Goal: Contribute content: Add original content to the website for others to see

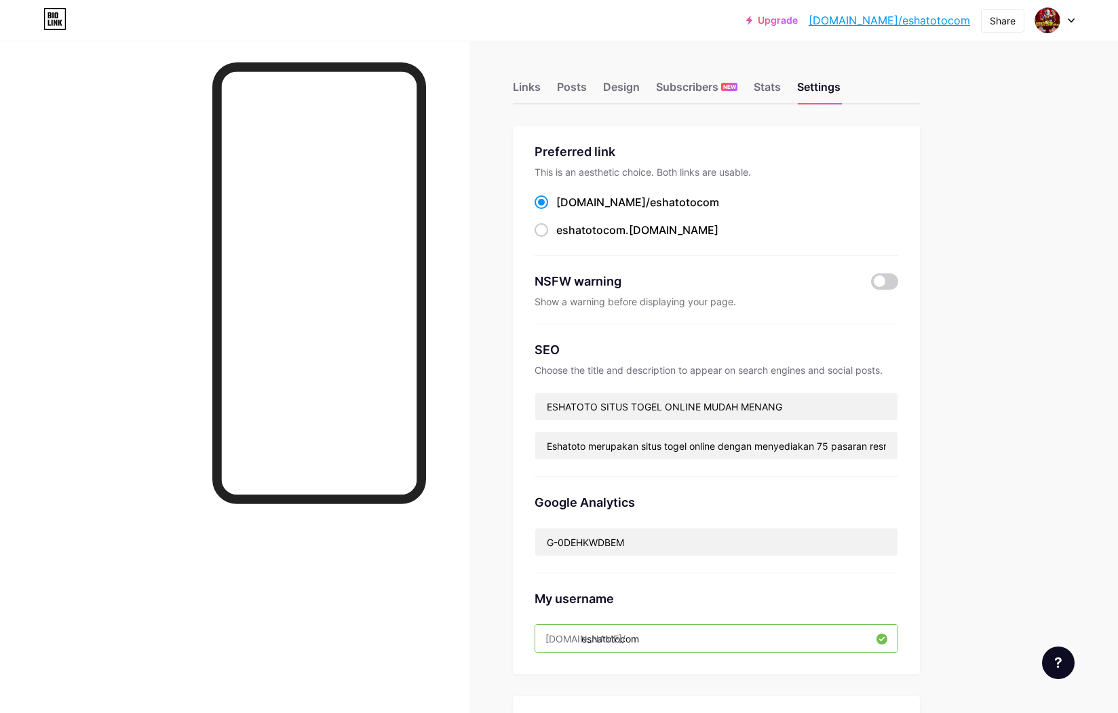
scroll to position [212, 0]
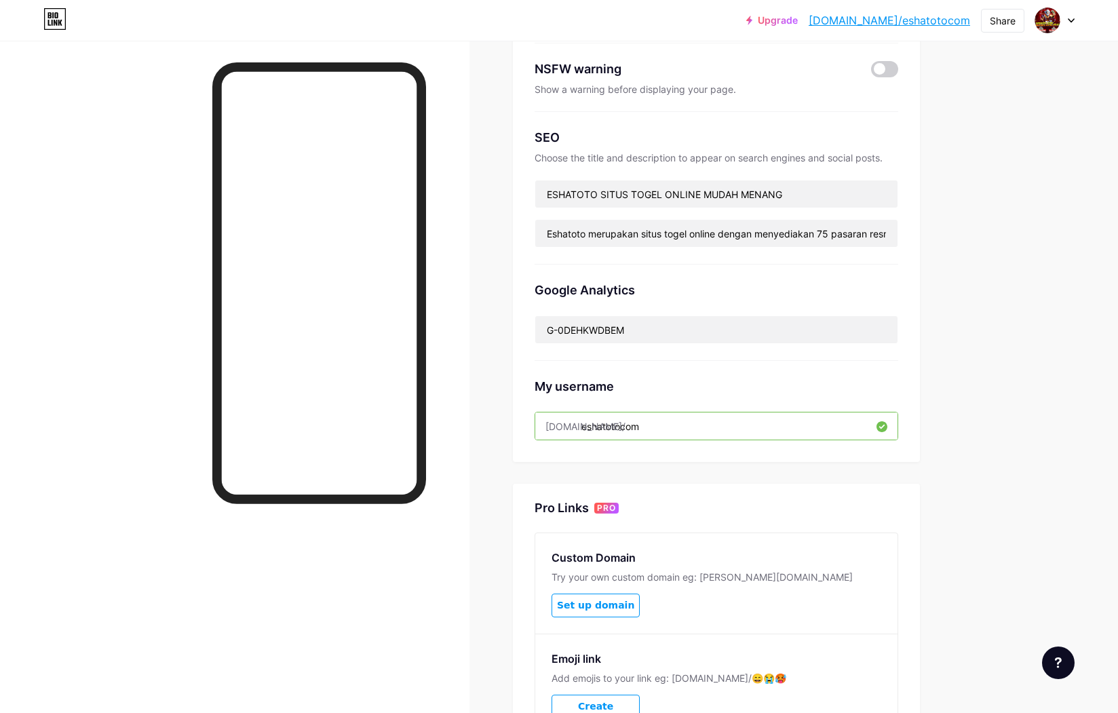
drag, startPoint x: 229, startPoint y: 661, endPoint x: 241, endPoint y: 640, distance: 24.1
click at [233, 653] on div at bounding box center [319, 407] width 214 height 691
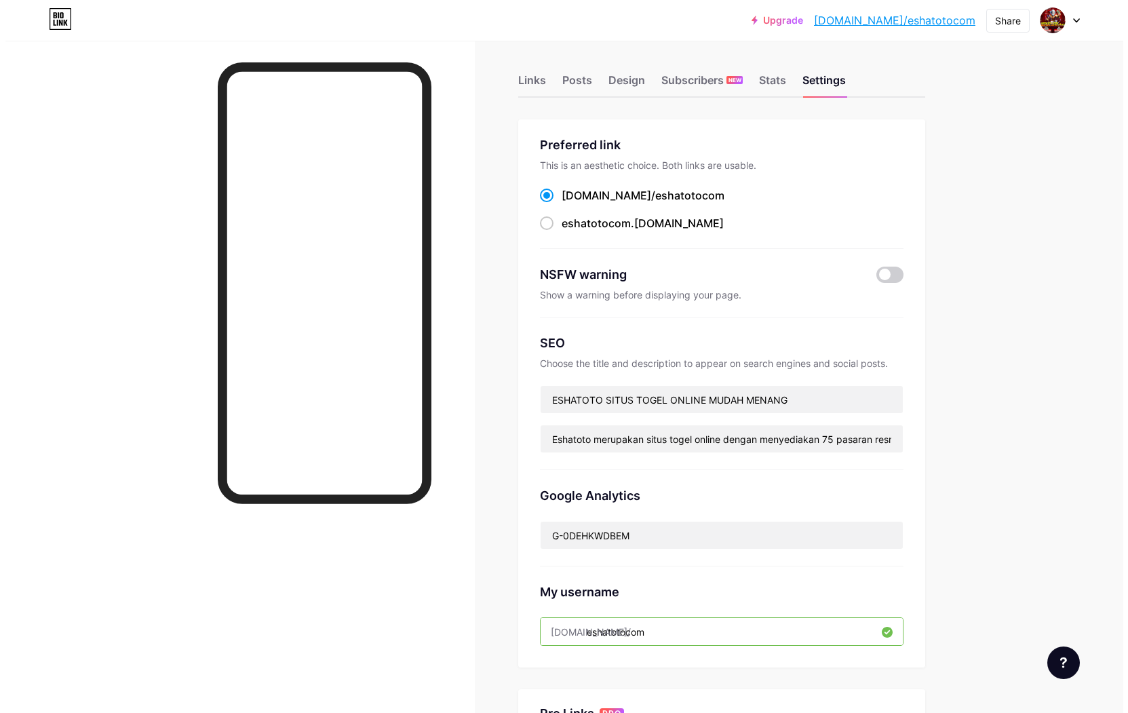
scroll to position [0, 0]
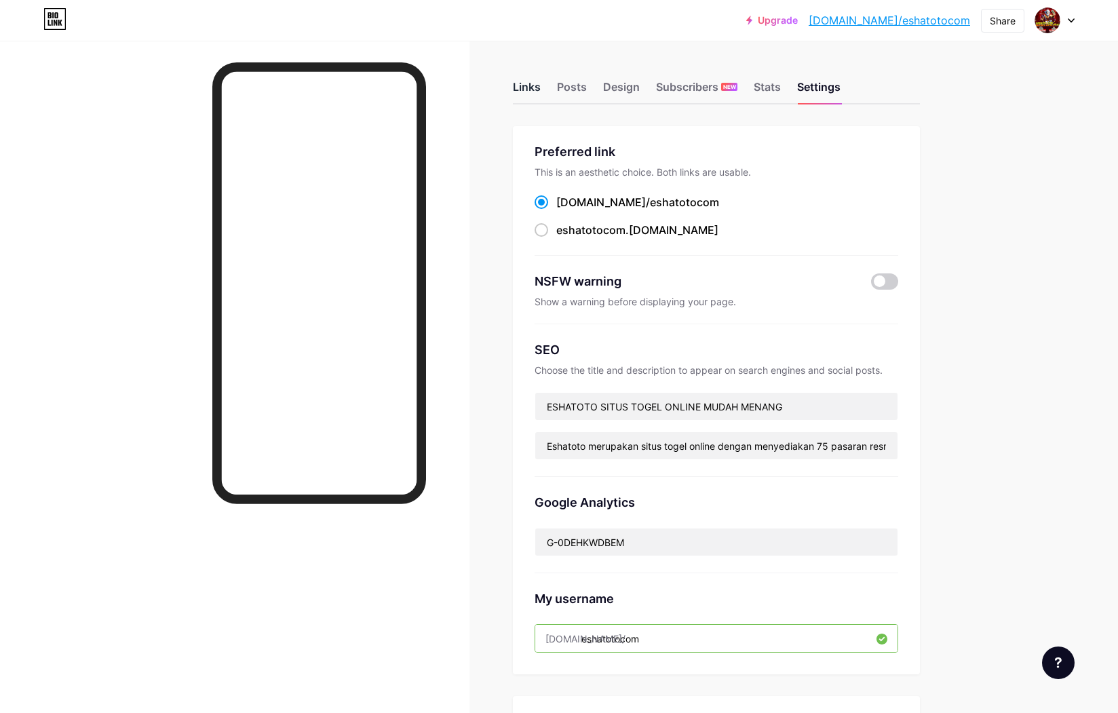
click at [522, 87] on div "Links" at bounding box center [527, 91] width 28 height 24
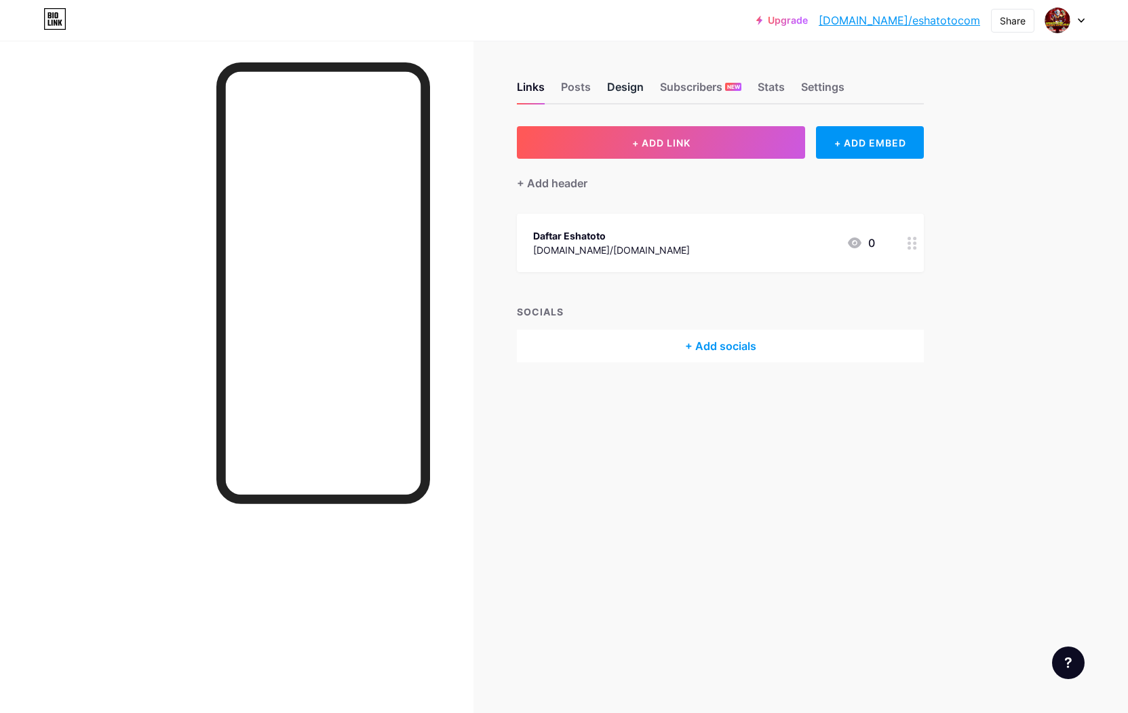
click at [625, 88] on div "Design" at bounding box center [625, 91] width 37 height 24
click at [576, 87] on div "Posts" at bounding box center [576, 91] width 30 height 24
click at [590, 502] on div "Links Posts Design Subscribers NEW Stats Settings + ADD LINK + ADD EMBED + Add …" at bounding box center [490, 356] width 981 height 713
click at [583, 84] on div "Posts" at bounding box center [576, 91] width 30 height 24
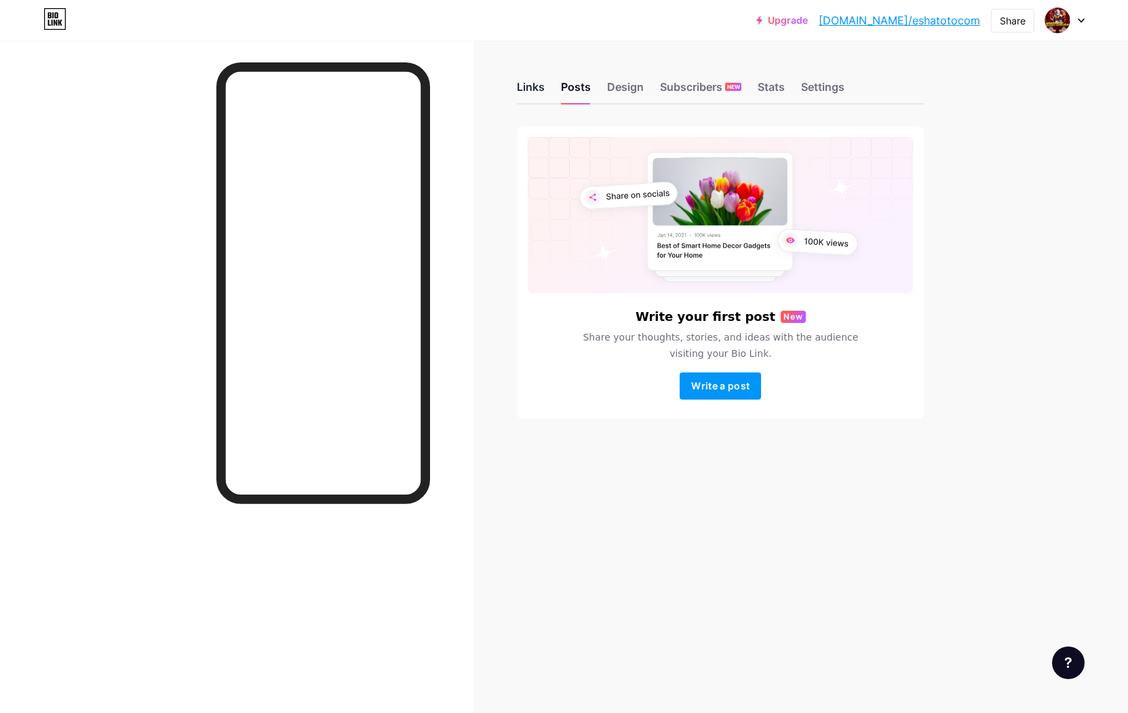
click at [539, 97] on div "Links" at bounding box center [531, 91] width 28 height 24
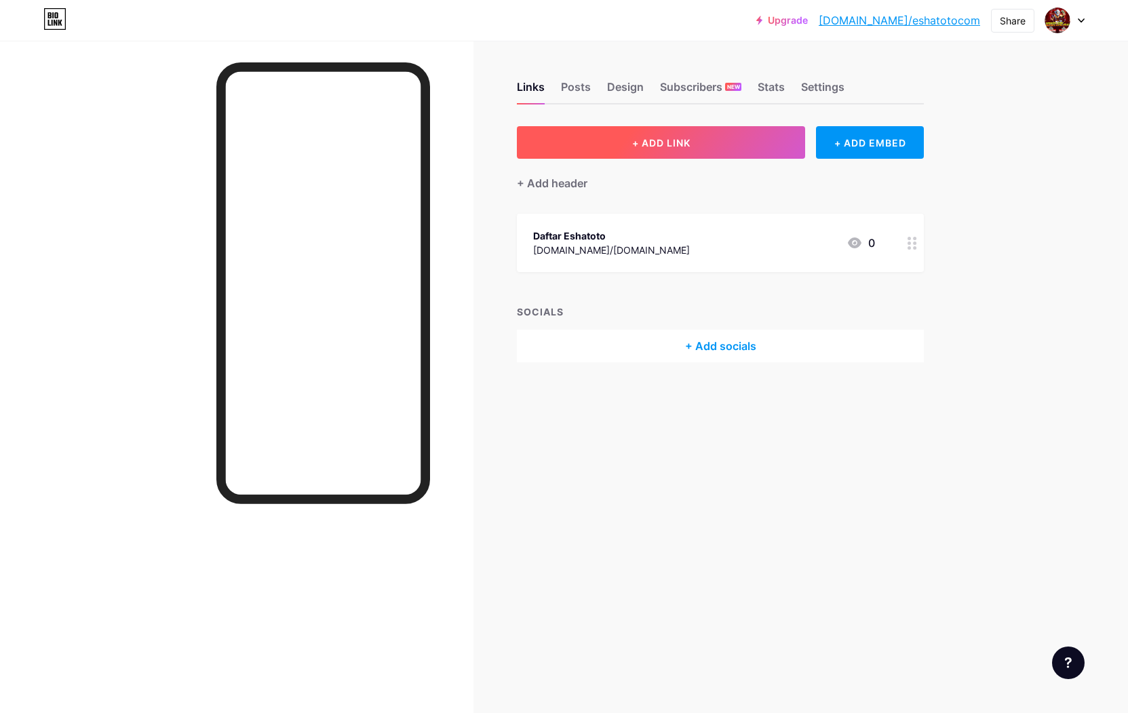
click at [669, 146] on span "+ ADD LINK" at bounding box center [661, 143] width 58 height 12
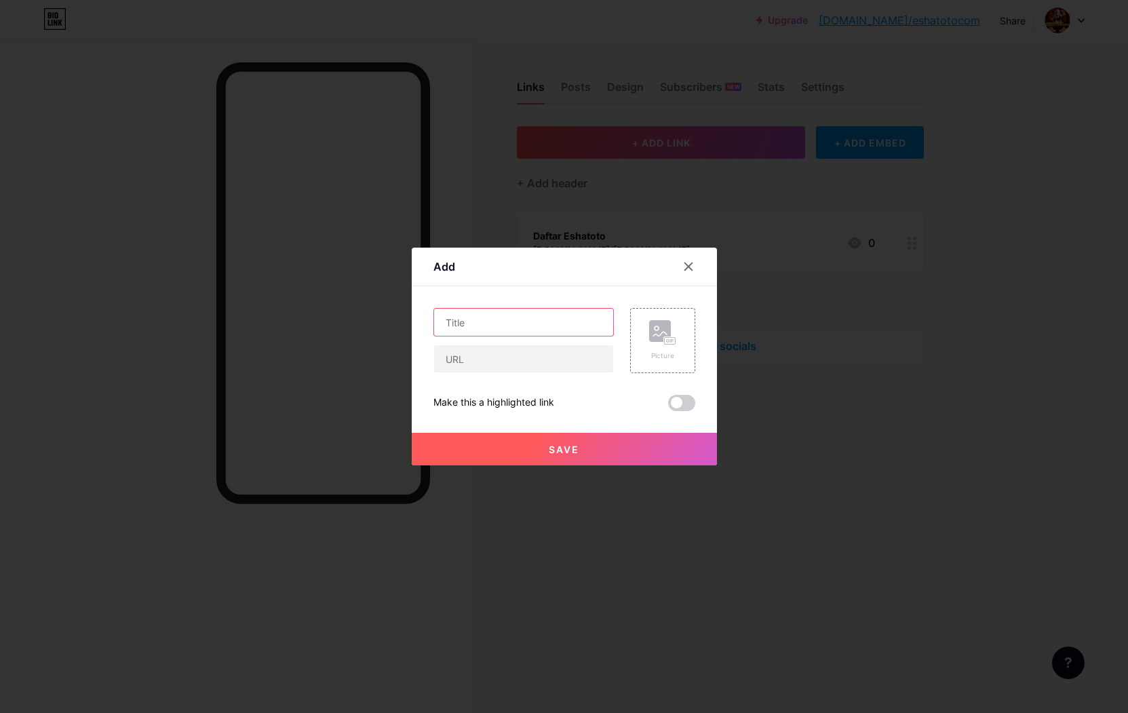
click at [546, 329] on input "text" at bounding box center [523, 322] width 179 height 27
type input "LOGIN ESHATOTO"
click at [465, 357] on input "text" at bounding box center [523, 358] width 179 height 27
paste input "[URL][DOMAIN_NAME][DOMAIN_NAME]"
type input "[URL][DOMAIN_NAME][DOMAIN_NAME]"
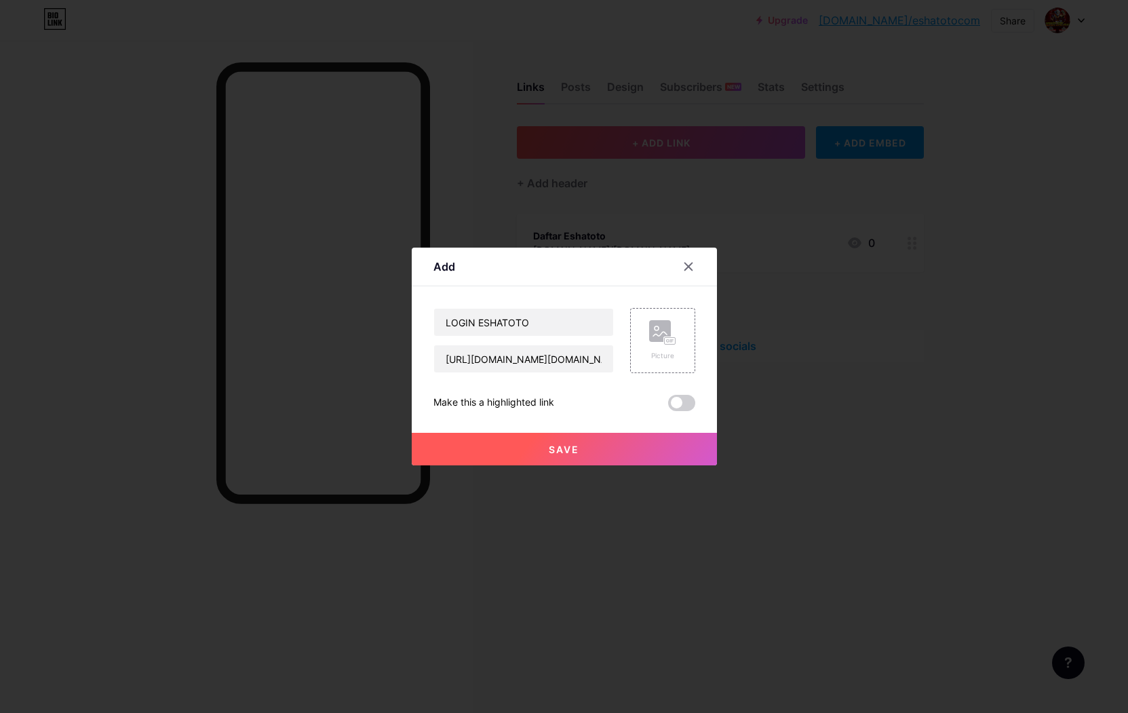
click at [550, 452] on span "Save" at bounding box center [564, 450] width 31 height 12
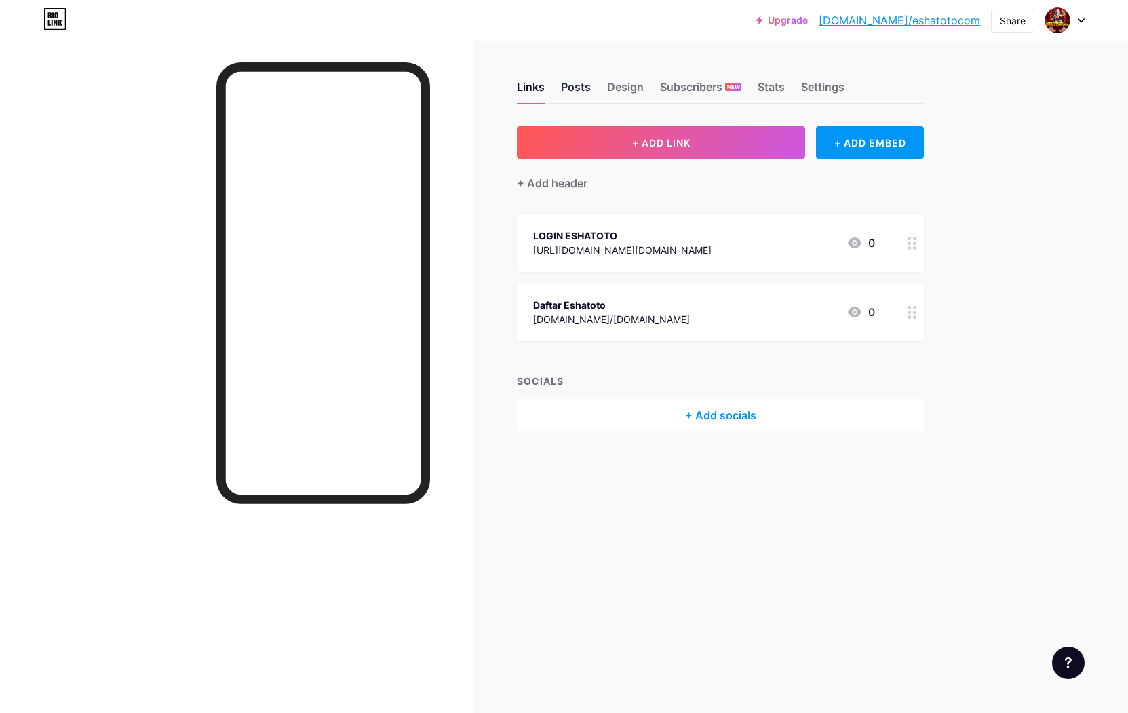
click at [570, 84] on div "Posts" at bounding box center [576, 91] width 30 height 24
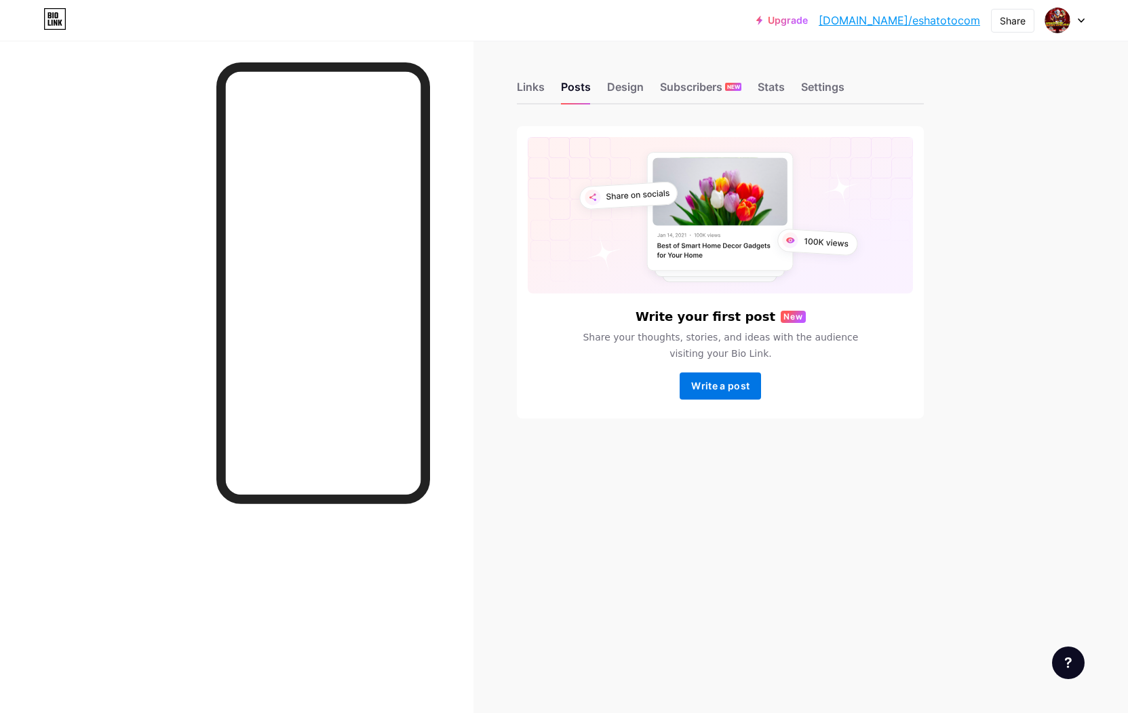
click at [703, 383] on span "Write a post" at bounding box center [720, 386] width 58 height 12
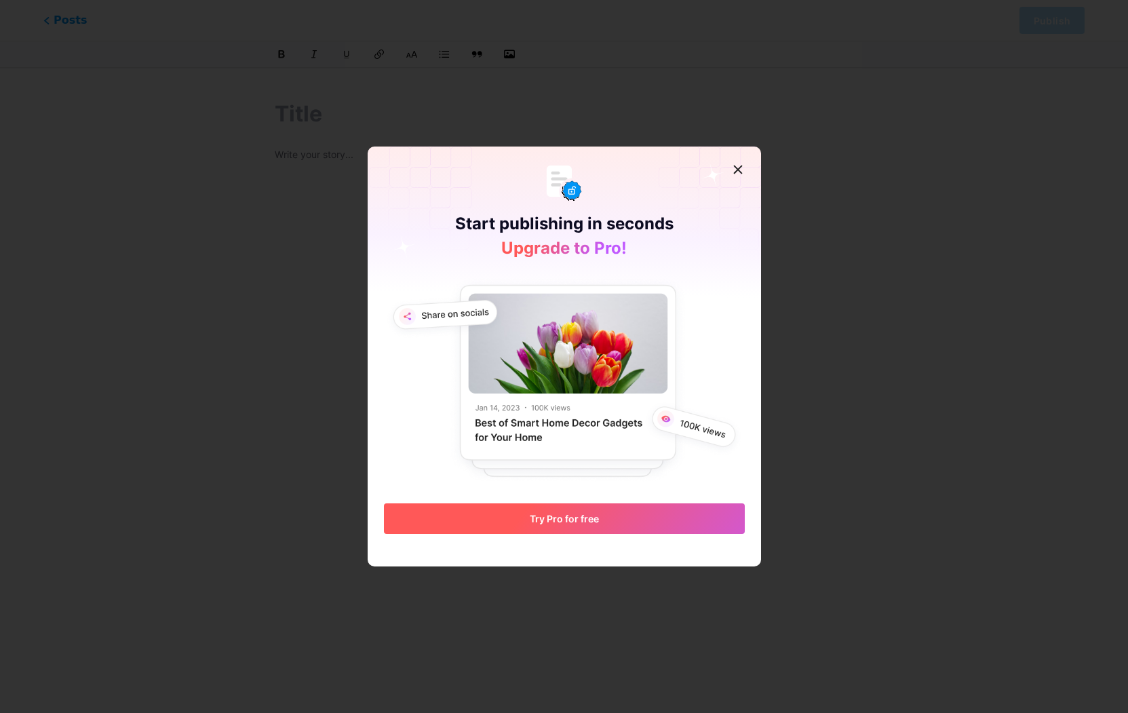
click at [568, 518] on span "Try Pro for free" at bounding box center [564, 519] width 69 height 12
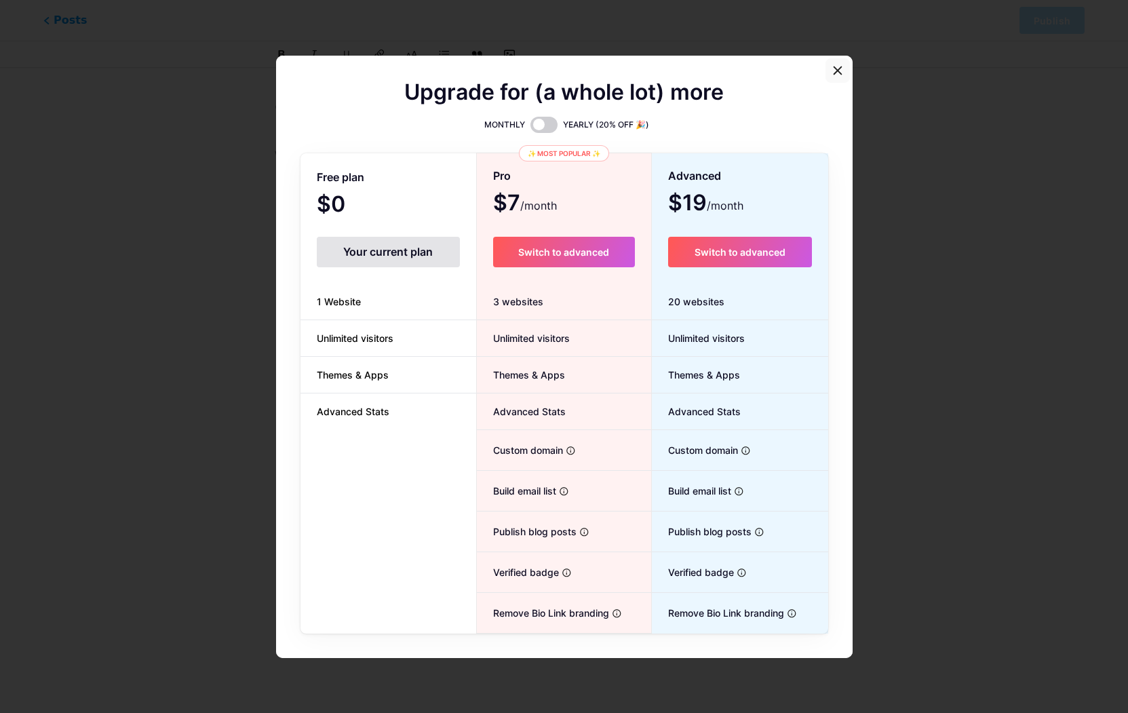
click at [836, 71] on icon at bounding box center [837, 70] width 11 height 11
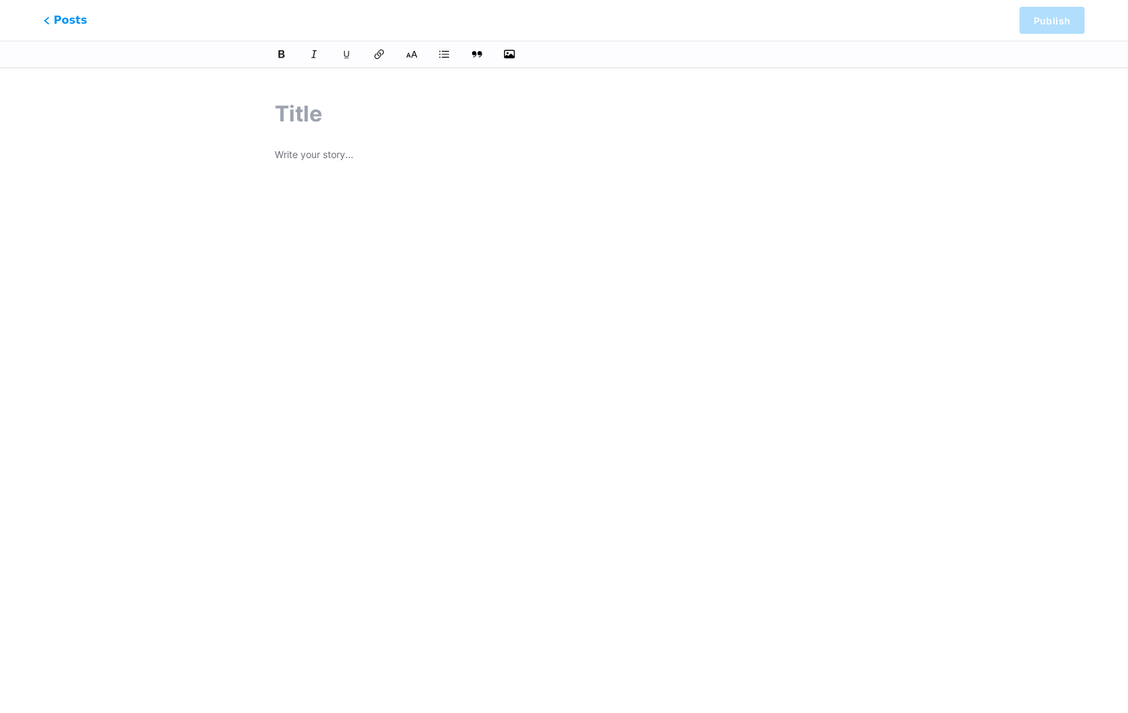
click at [335, 120] on input "text" at bounding box center [564, 114] width 579 height 33
type input "e"
type input "ea"
type input "eshatoto"
type input "e"
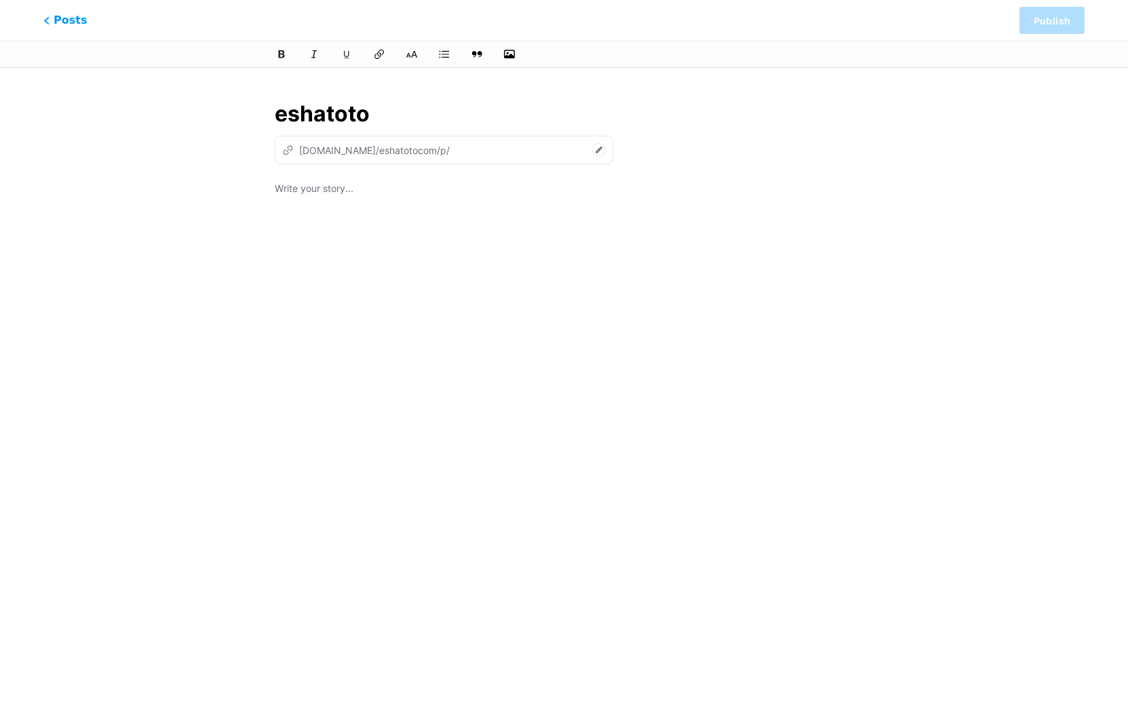
type input "eshatoto"
type input "e"
type input "eshatot"
type input "e"
type input "es"
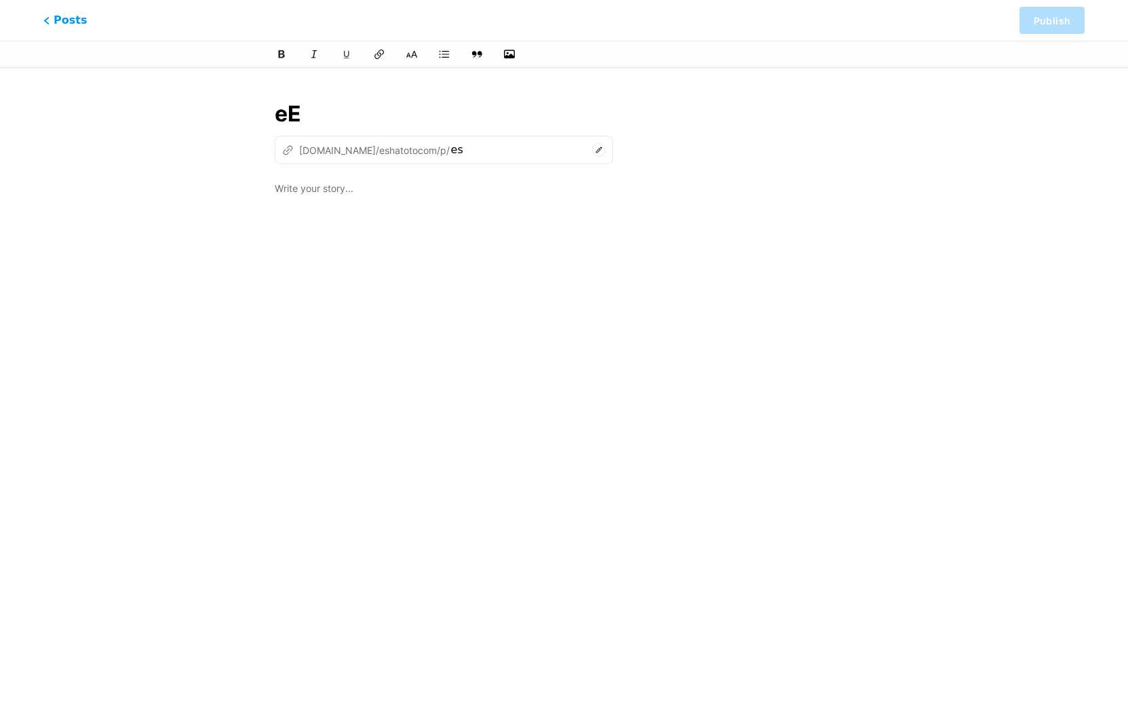
type input "eEs"
type input "e"
type input "ee"
type input "Eshat"
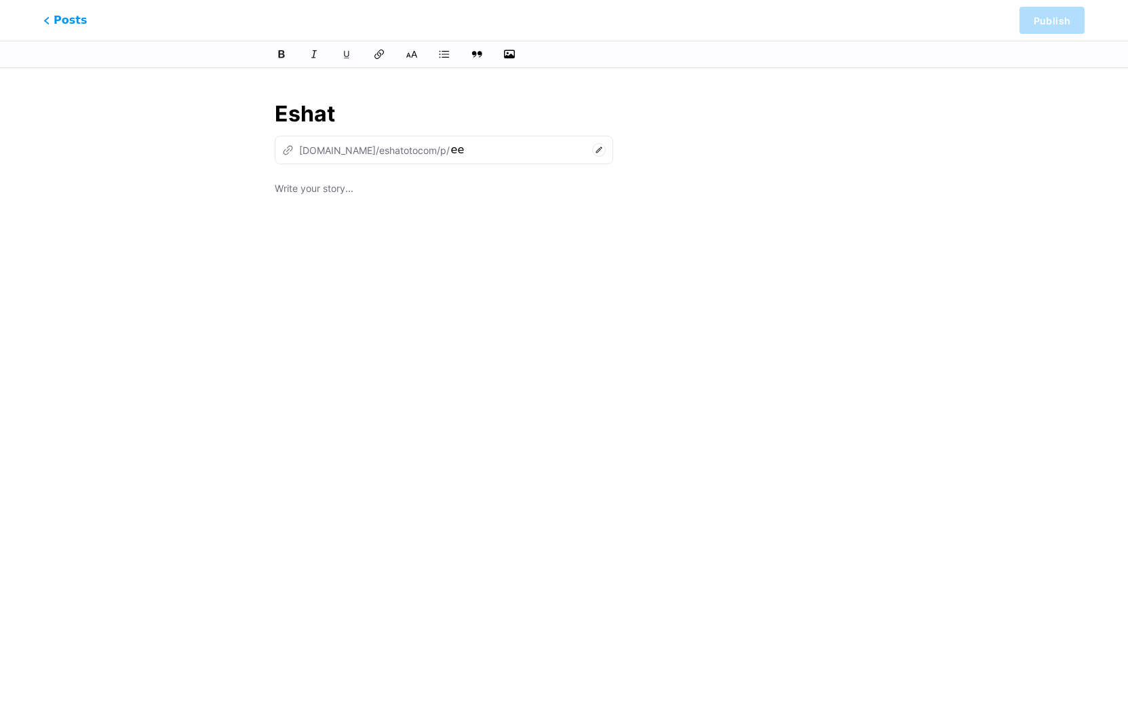
type input "e"
type input "Eshatoto P"
type input "eshatoto"
type input "Eshatoto Permainan Dit"
type input "eshatoto-permainan"
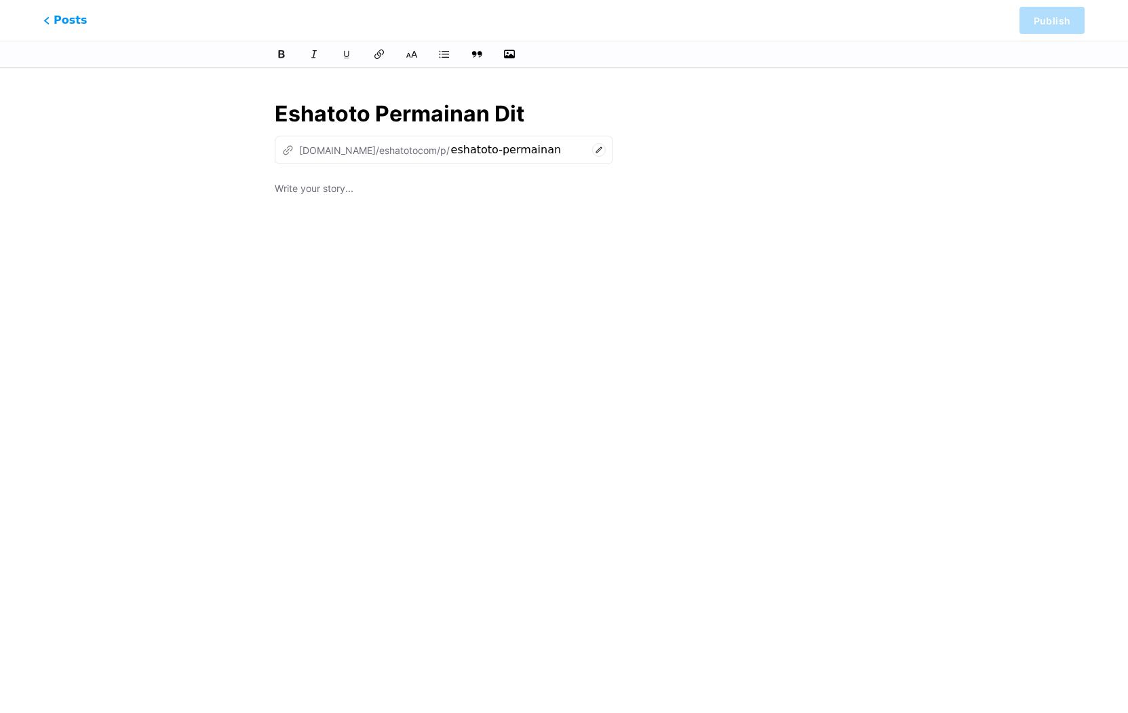
type input "Eshatoto Permainan Diti"
type input "eshatoto-permainan-dit"
type input "Eshatoto Permainan Dit"
type input "eshatoto-permainan-diti"
type input "Eshatoto Permainan Digital"
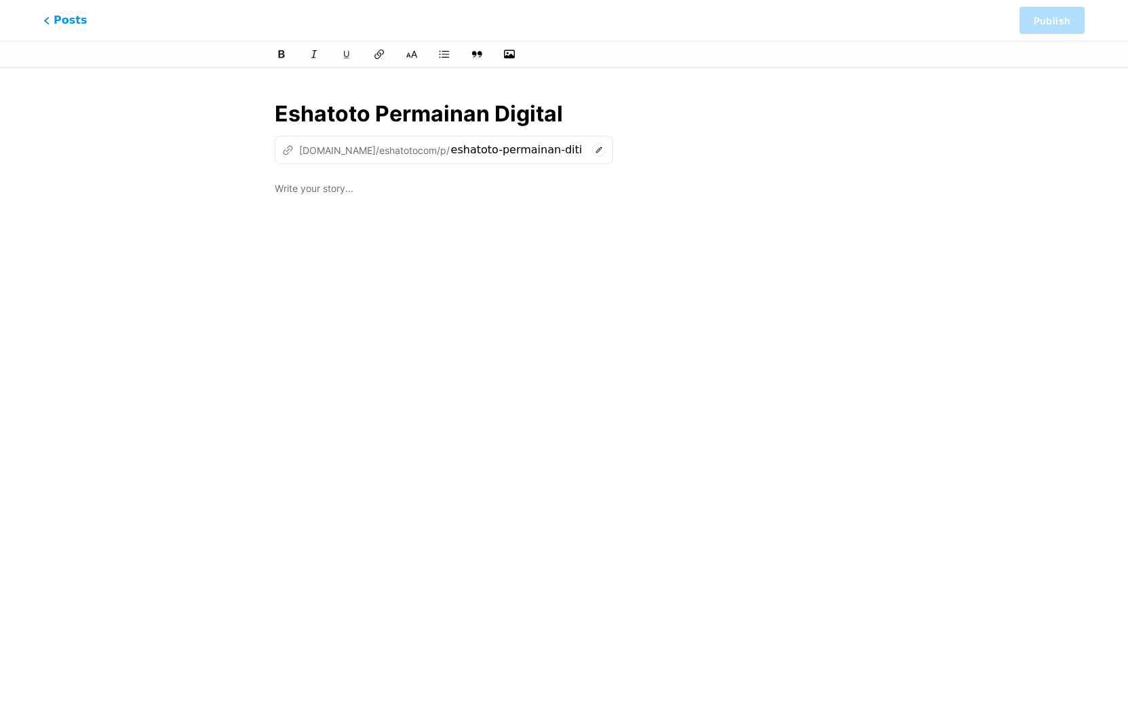
type input "eshatoto-permainan-digital"
type input "Eshatoto Permainan Digital Ter"
type input "eshatoto-permainan-digital-ter"
type input "Eshatoto Permainan Digital Terbaik di [GEOGRAPHIC_DATA]"
type input "eshatoto-permainan-digital-terbaik-di-in"
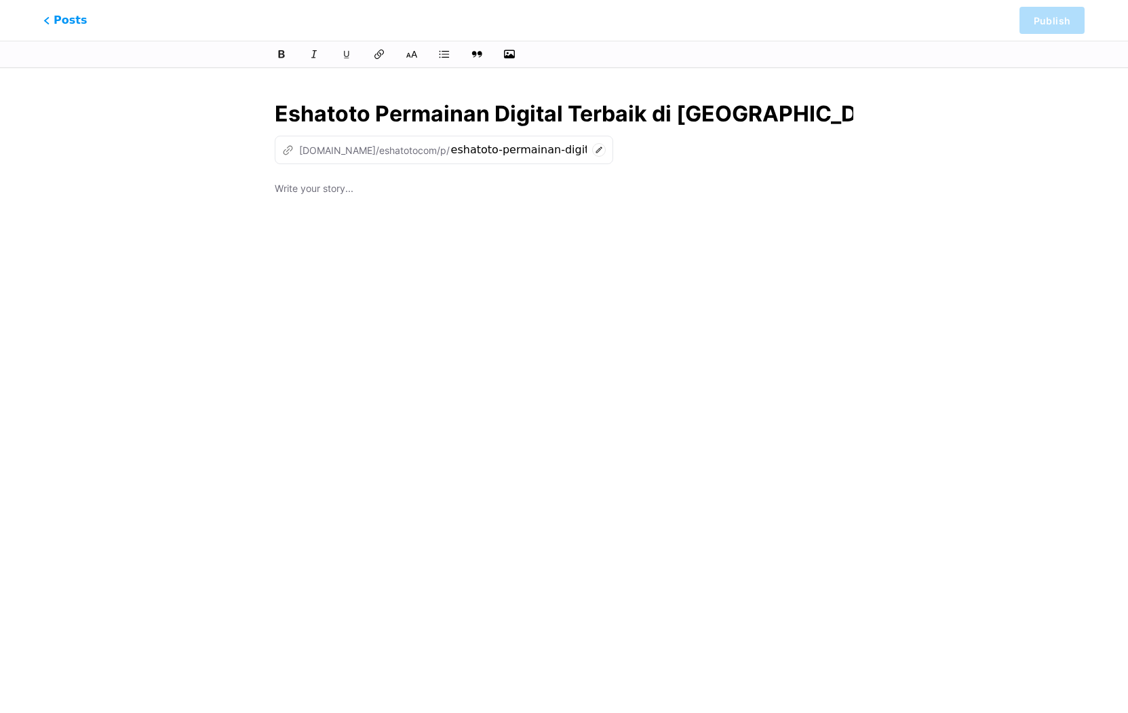
type input "Eshatoto Permainan Digital Terbaik di [GEOGRAPHIC_DATA]"
type input "eshatoto-permainan-digital-terbaik-di-indoneis"
type input "Eshatoto Permainan Digital Terbaik di [GEOGRAPHIC_DATA]"
type input "eshatoto-permainan-digital-terbaik-di-[GEOGRAPHIC_DATA]"
type input "Eshatoto Permainan Digital Terbaik di [GEOGRAPHIC_DATA]"
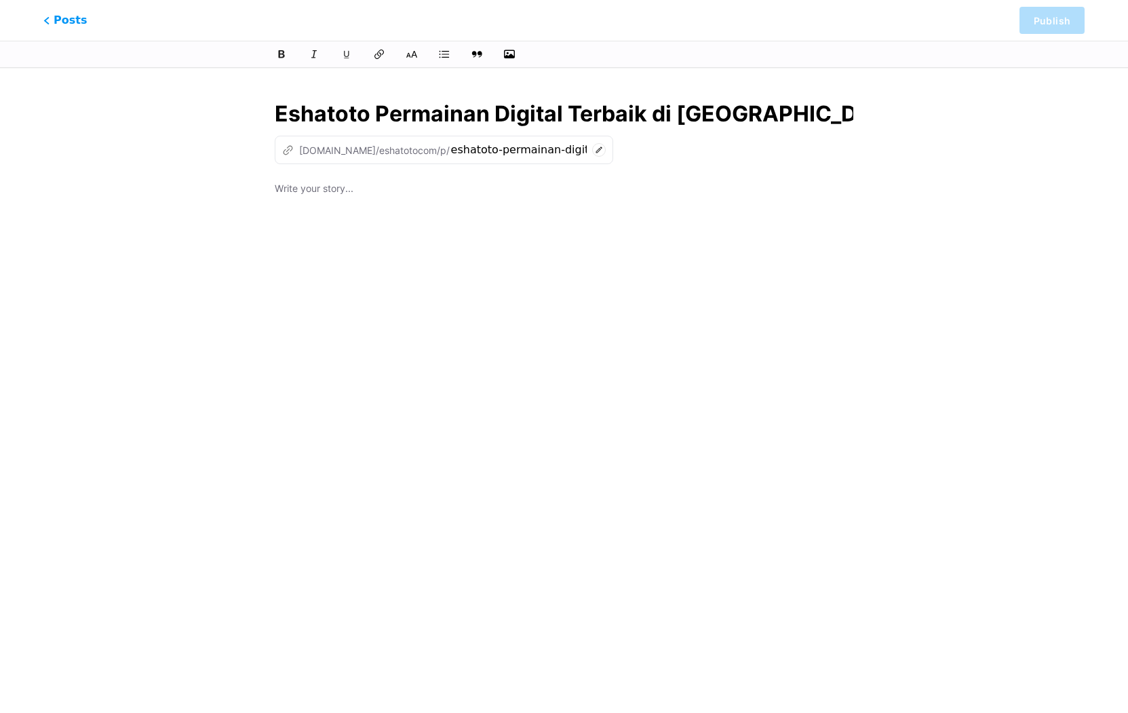
type input "eshatoto-permainan-digital-terbaik-di-[GEOGRAPHIC_DATA]"
type input "Eshatoto Permainan Digital Terbaik di [GEOGRAPHIC_DATA]"
type input "eshatoto-permainan-digital-terbaik-di-[GEOGRAPHIC_DATA]"
type input "Eshatoto Permainan Digital Terbaik di [GEOGRAPHIC_DATA]"
click at [424, 215] on div at bounding box center [564, 349] width 579 height 339
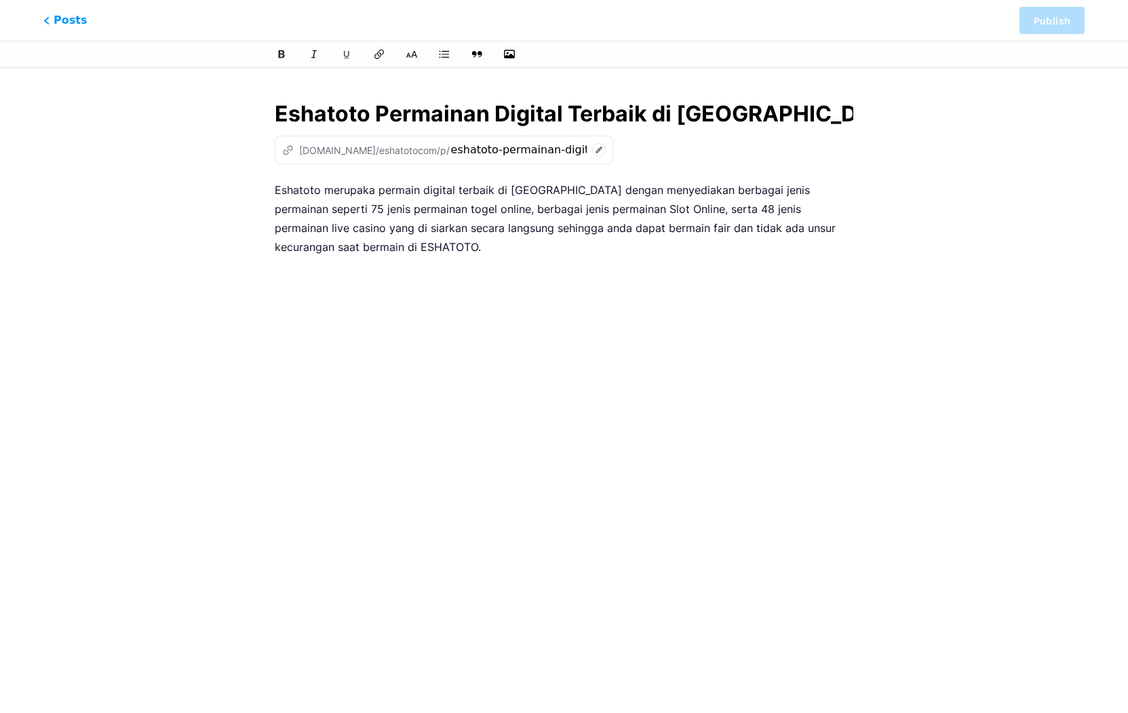
click at [610, 326] on div "Eshatoto merupaka permain digital terbaik di [GEOGRAPHIC_DATA] dengan menyediak…" at bounding box center [564, 349] width 579 height 339
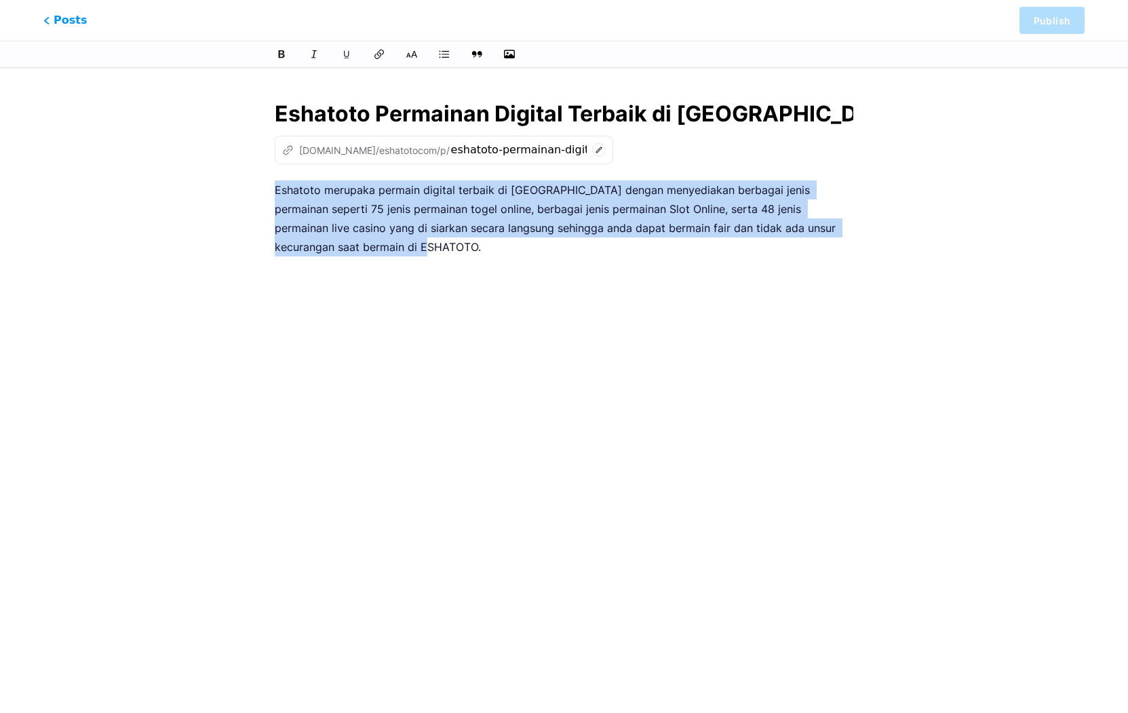
drag, startPoint x: 342, startPoint y: 243, endPoint x: 271, endPoint y: 184, distance: 92.5
click at [271, 185] on div "Eshatoto Permainan Digital Terbaik di [GEOGRAPHIC_DATA] z [DOMAIN_NAME]/eshatot…" at bounding box center [564, 311] width 617 height 460
copy p "Eshatoto merupaka permain digital terbaik di [GEOGRAPHIC_DATA] dengan menyediak…"
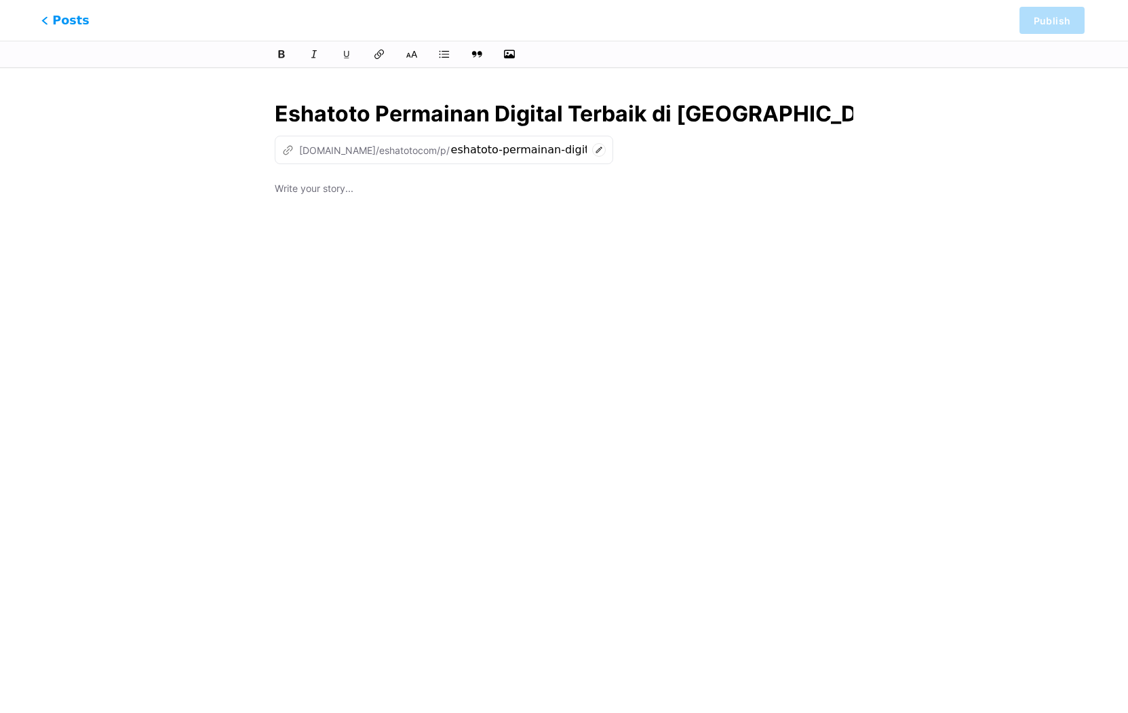
click at [56, 20] on span "Posts" at bounding box center [65, 21] width 48 height 18
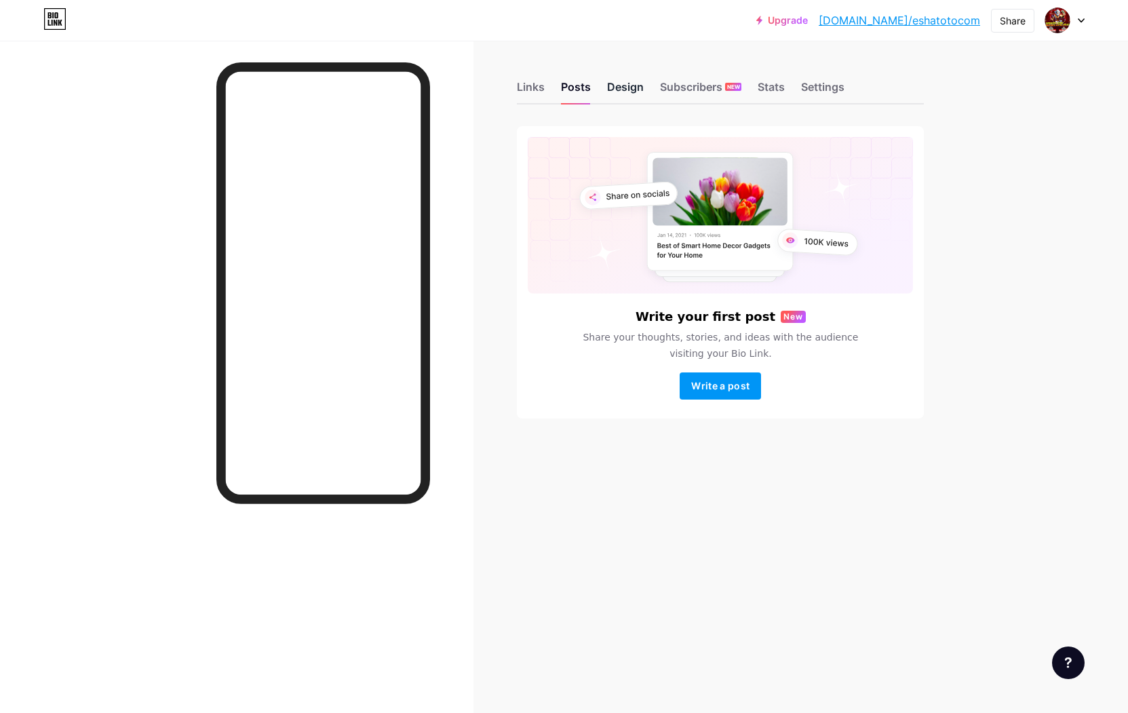
click at [629, 79] on div "Design" at bounding box center [625, 91] width 37 height 24
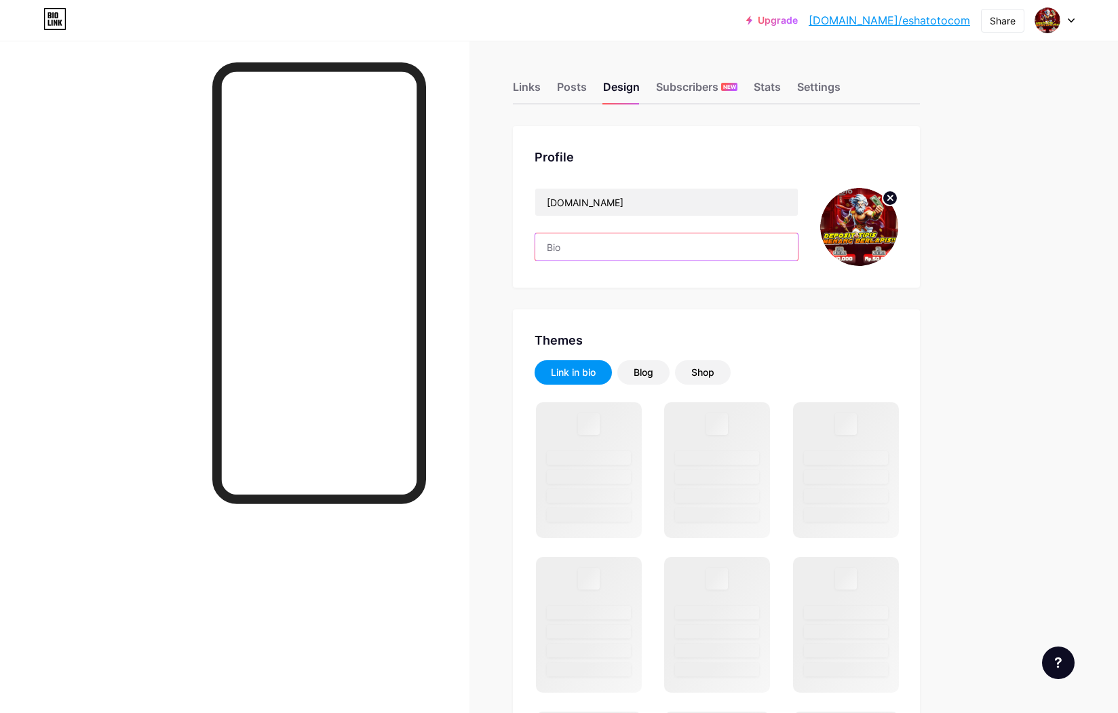
click at [606, 253] on input "text" at bounding box center [666, 246] width 262 height 27
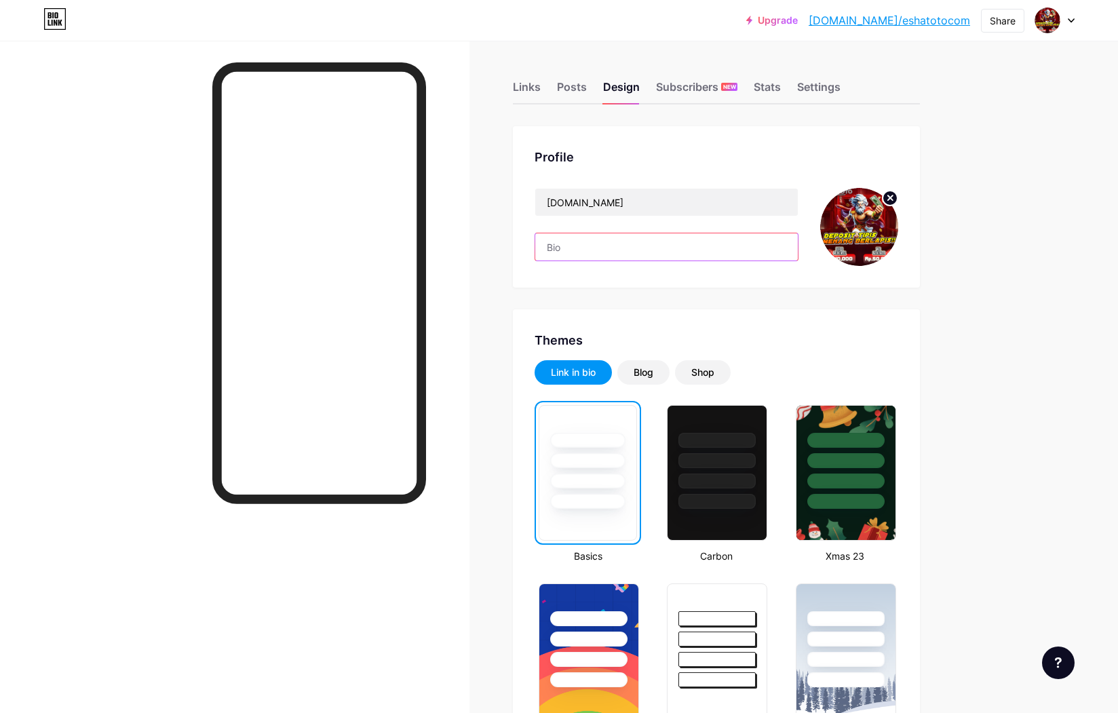
paste input "Eshatoto merupaka permain digital terbaik di [GEOGRAPHIC_DATA] dengan menyediak…"
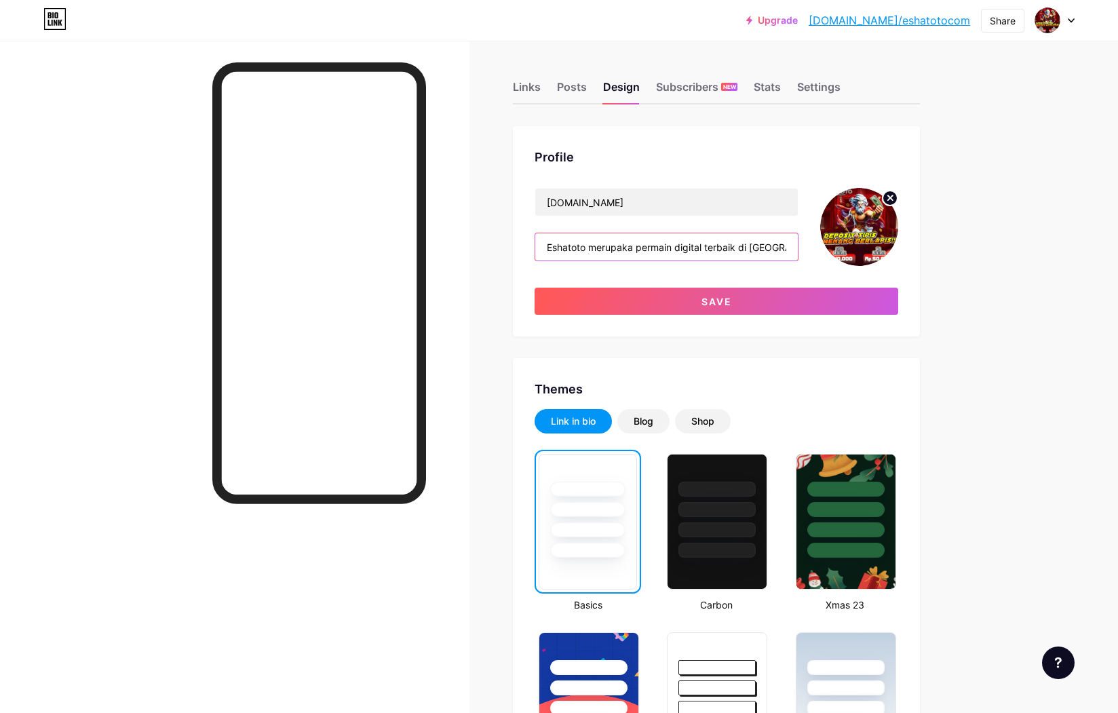
scroll to position [0, 1304]
type input "Eshatoto merupaka permain digital terbaik di [GEOGRAPHIC_DATA] dengan menyediak…"
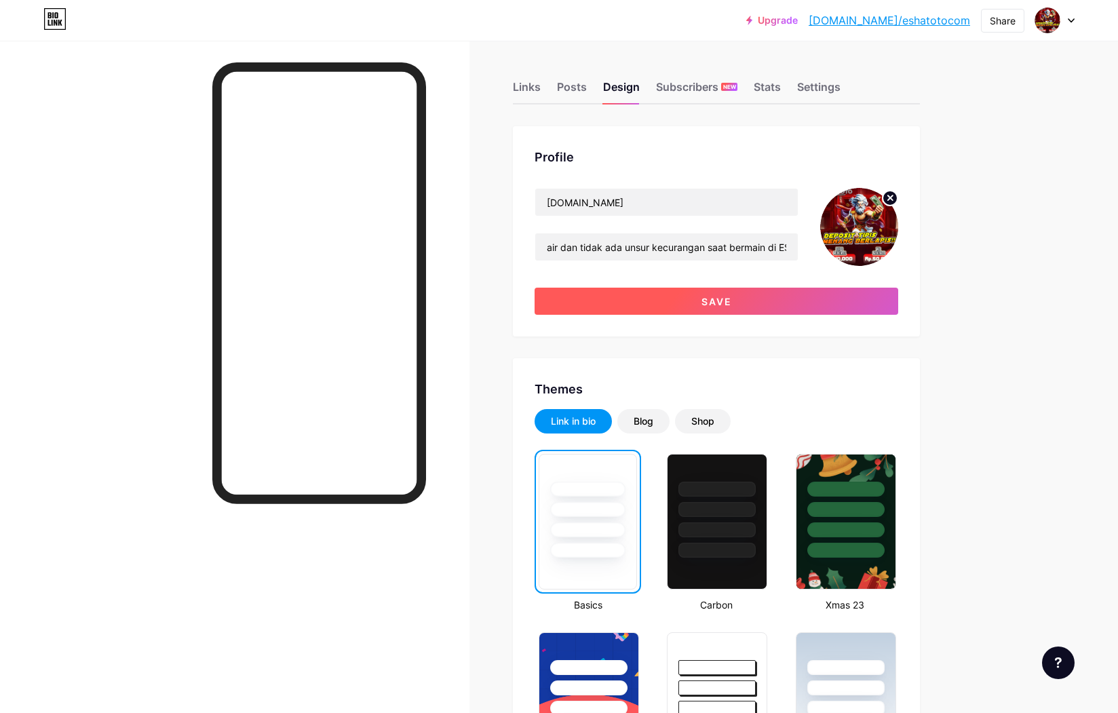
click at [670, 303] on button "Save" at bounding box center [716, 301] width 364 height 27
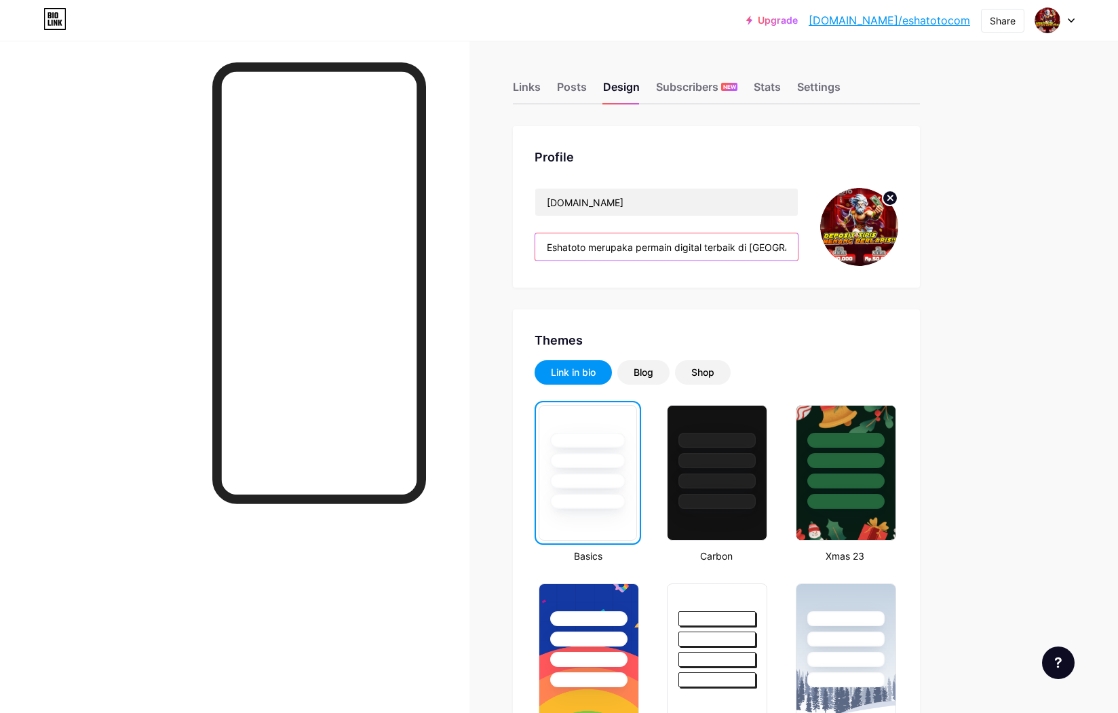
click at [664, 246] on input "Eshatoto merupaka permain digital terbaik di [GEOGRAPHIC_DATA] dengan menyediak…" at bounding box center [666, 246] width 262 height 27
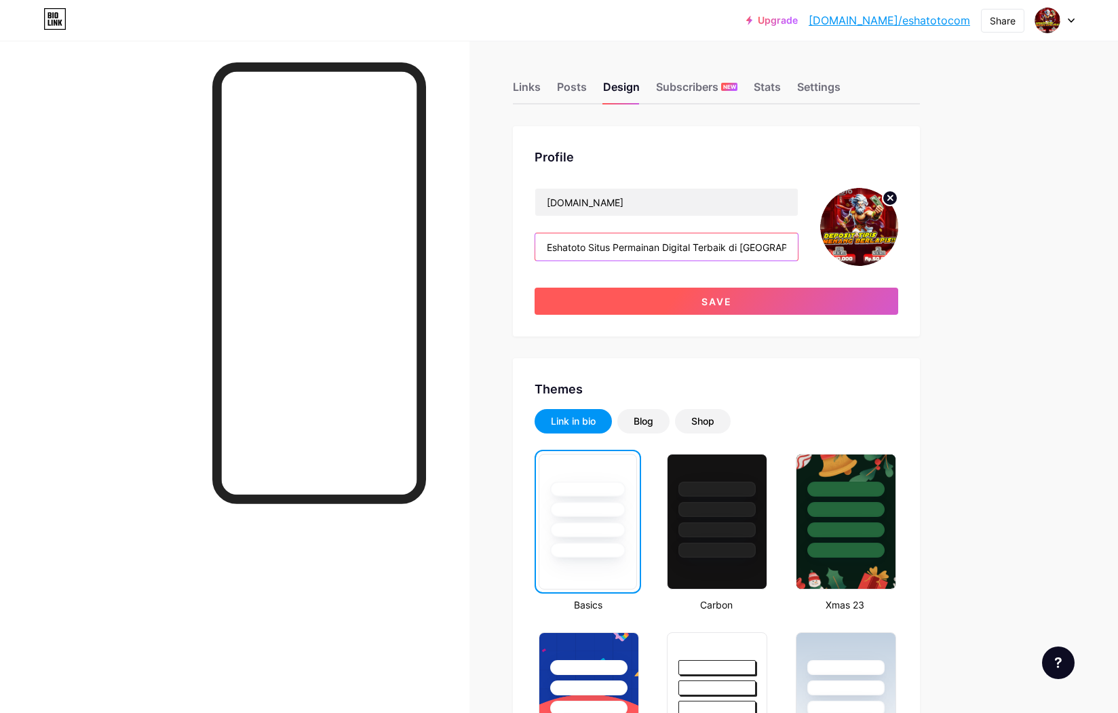
type input "Eshatoto Situs Permainan Digital Terbaik di [GEOGRAPHIC_DATA]"
click at [627, 308] on button "Save" at bounding box center [716, 301] width 364 height 27
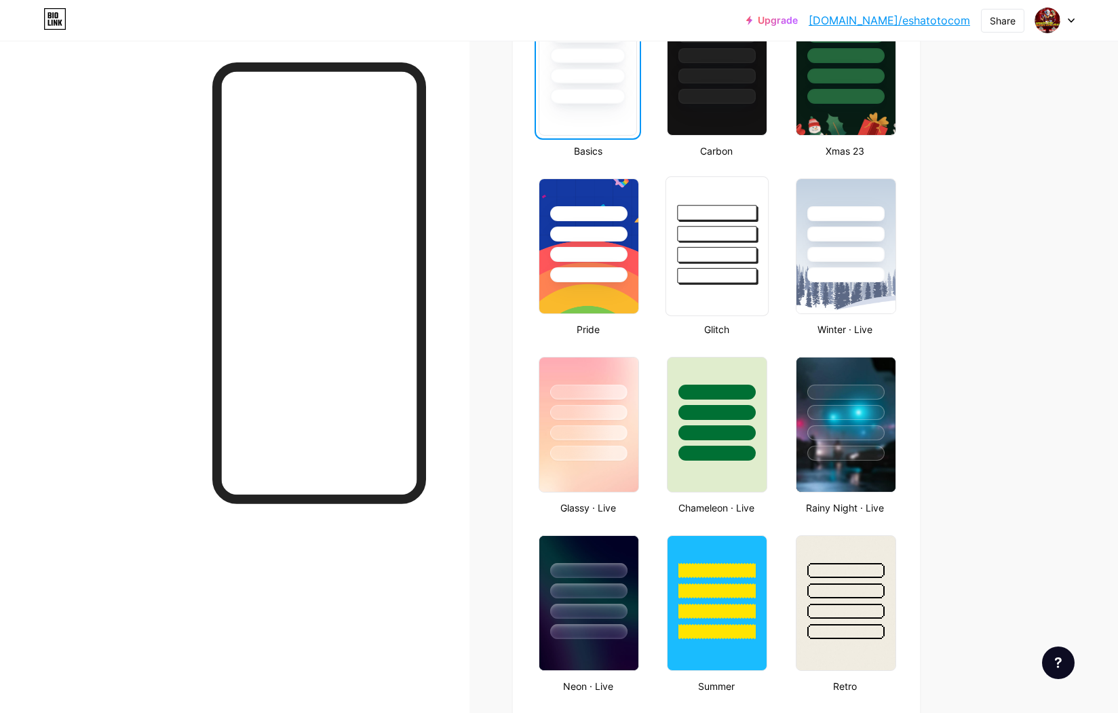
scroll to position [407, 0]
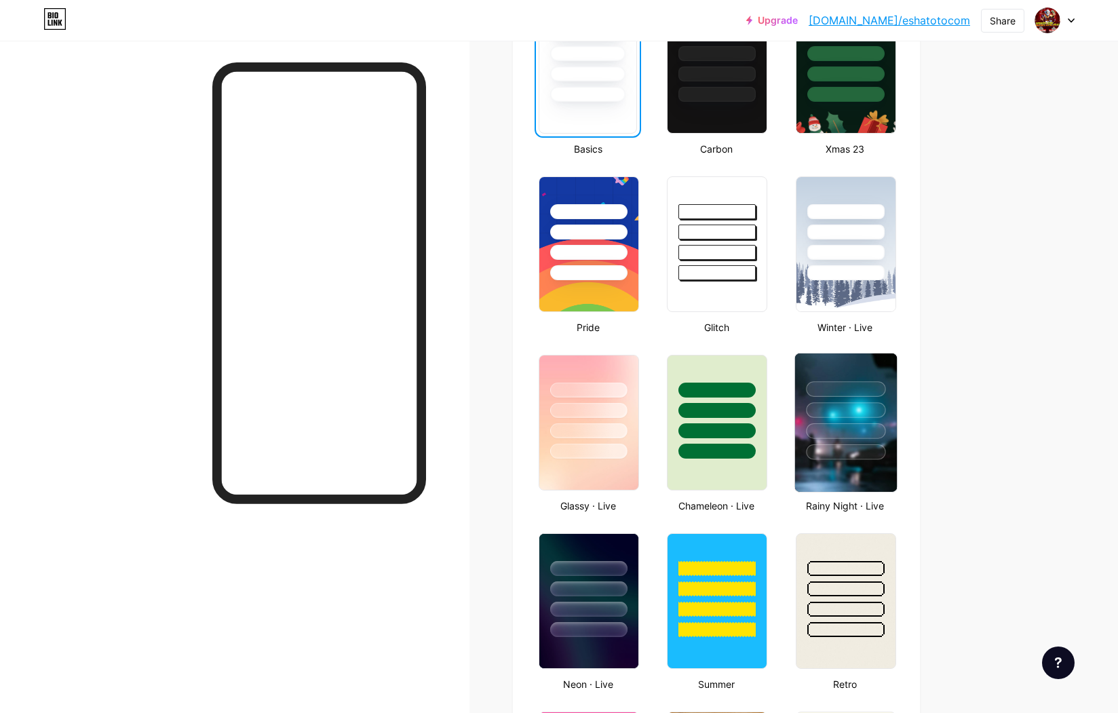
click at [830, 425] on div at bounding box center [845, 431] width 79 height 16
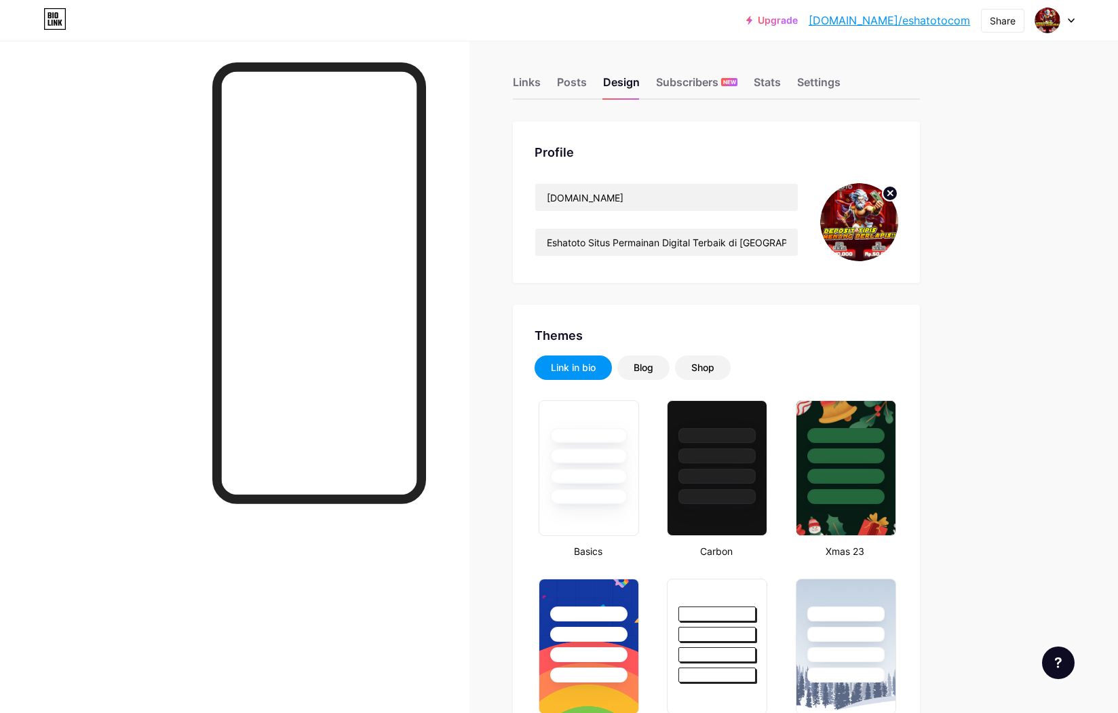
scroll to position [0, 0]
